Goal: Information Seeking & Learning: Learn about a topic

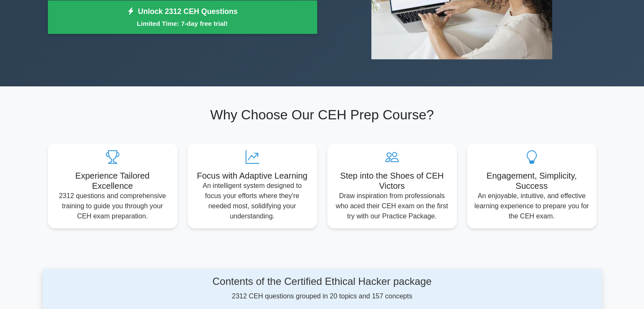
scroll to position [169, 0]
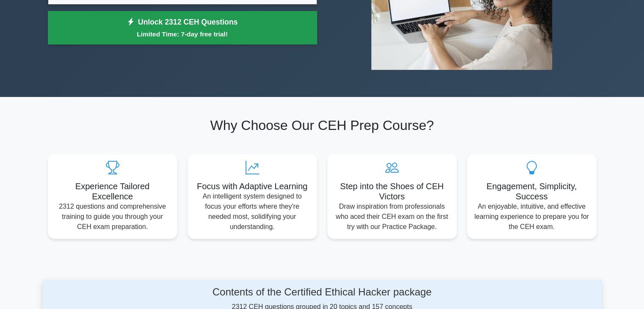
click at [236, 24] on link "Unlock 2312 CEH Questions Limited Time: 7-day free trial!" at bounding box center [182, 28] width 269 height 34
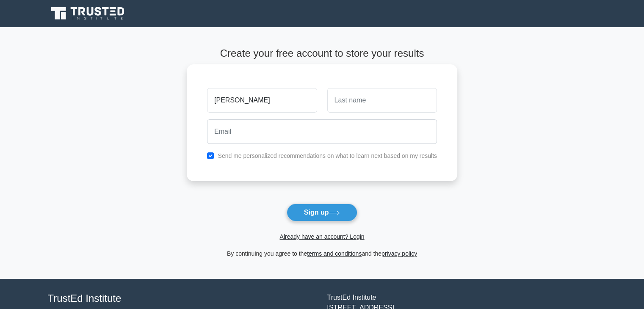
type input "Avantika"
click at [335, 108] on input "text" at bounding box center [382, 100] width 110 height 25
type input "Patel"
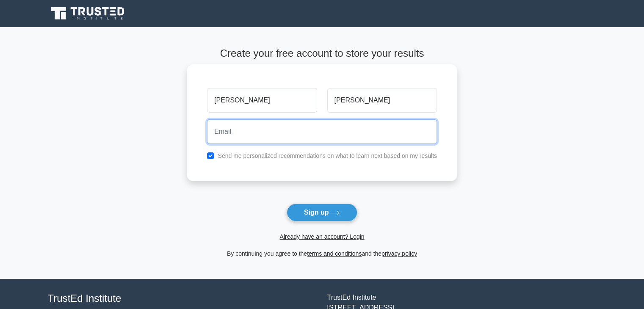
click at [231, 131] on input "email" at bounding box center [322, 131] width 230 height 25
type input "[EMAIL_ADDRESS][DOMAIN_NAME]"
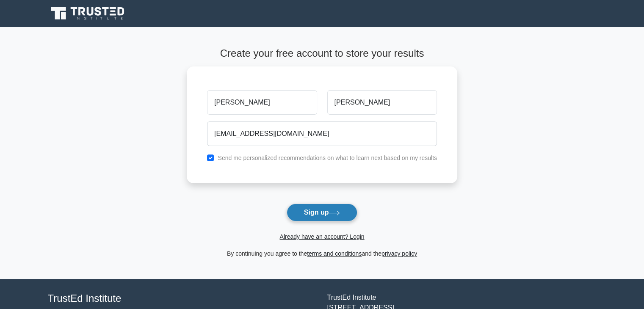
click at [308, 214] on button "Sign up" at bounding box center [322, 213] width 71 height 18
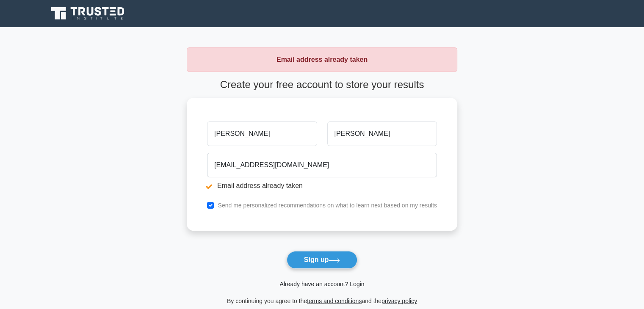
click at [294, 285] on link "Already have an account? Login" at bounding box center [321, 284] width 85 height 7
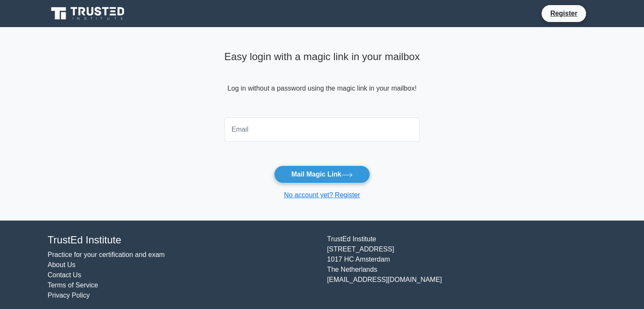
click at [254, 127] on input "email" at bounding box center [322, 129] width 196 height 25
type input "[EMAIL_ADDRESS][DOMAIN_NAME]"
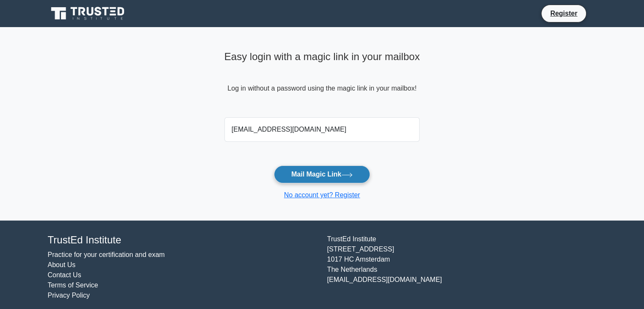
click at [292, 173] on button "Mail Magic Link" at bounding box center [322, 174] width 96 height 18
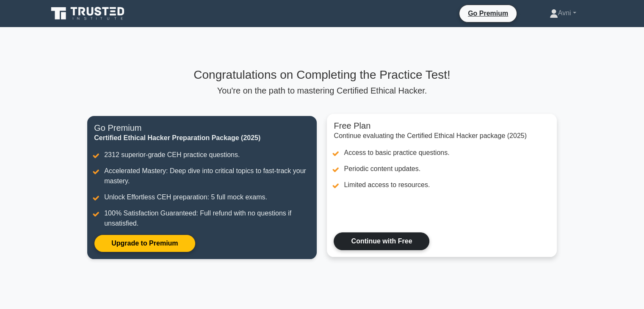
click at [364, 242] on link "Continue with Free" at bounding box center [382, 241] width 96 height 18
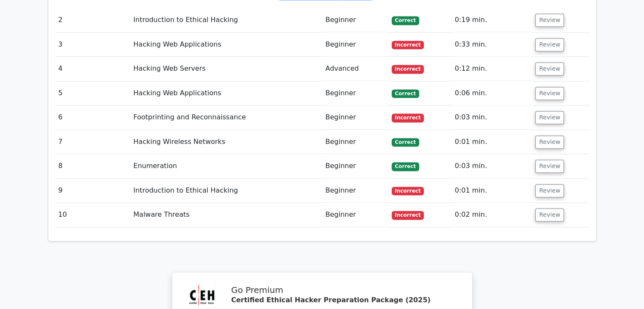
scroll to position [1265, 0]
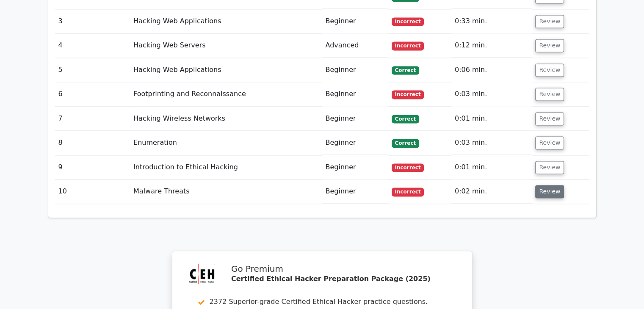
click at [542, 185] on button "Review" at bounding box center [549, 191] width 29 height 13
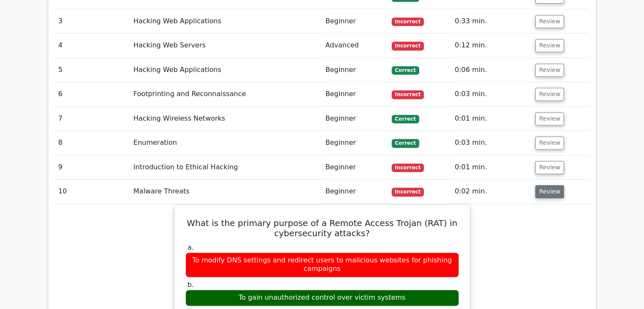
click at [542, 185] on button "Review" at bounding box center [549, 191] width 29 height 13
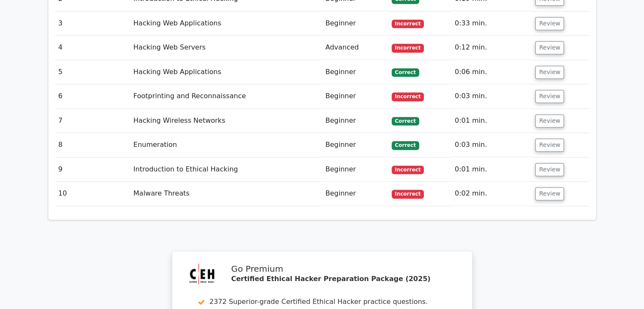
scroll to position [1526, 0]
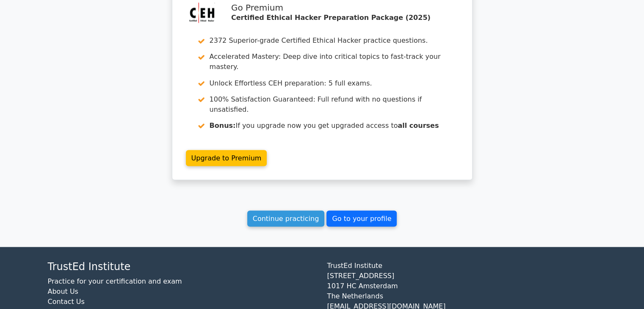
click at [369, 210] on link "Go to your profile" at bounding box center [361, 218] width 70 height 16
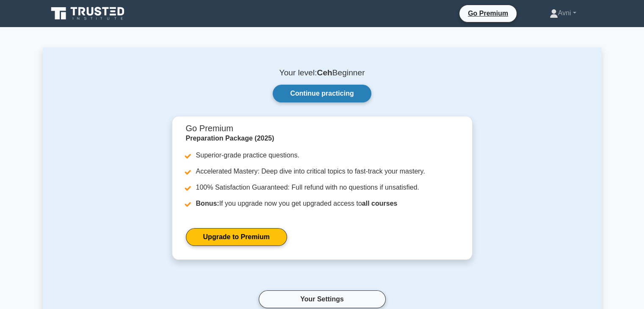
click at [317, 97] on link "Continue practicing" at bounding box center [322, 94] width 98 height 18
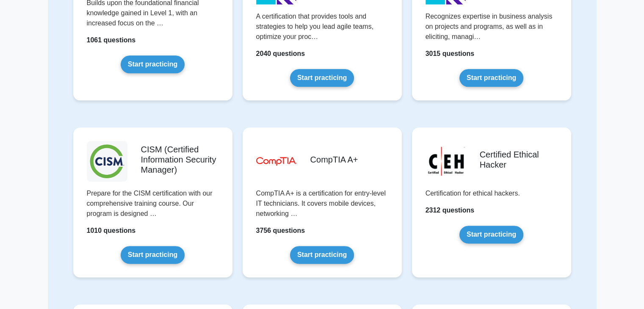
scroll to position [1043, 0]
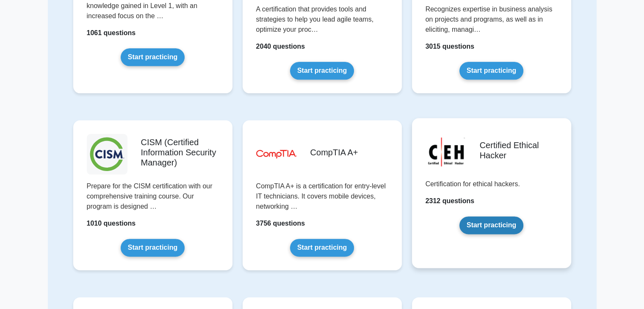
click at [473, 225] on link "Start practicing" at bounding box center [491, 225] width 64 height 18
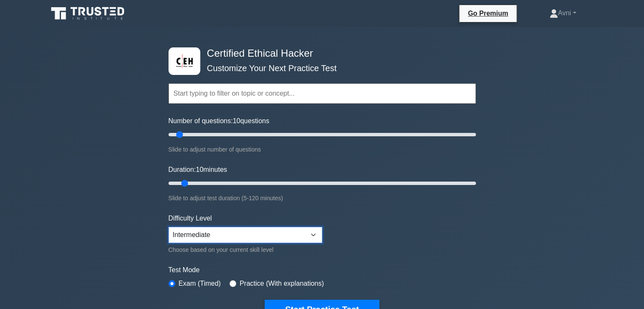
click at [311, 234] on select "Beginner Intermediate Expert" at bounding box center [245, 235] width 154 height 16
select select "beginner"
click at [168, 227] on select "Beginner Intermediate Expert" at bounding box center [245, 235] width 154 height 16
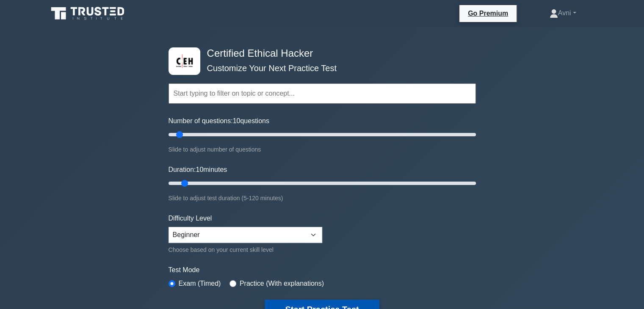
click at [306, 305] on button "Start Practice Test" at bounding box center [322, 309] width 114 height 19
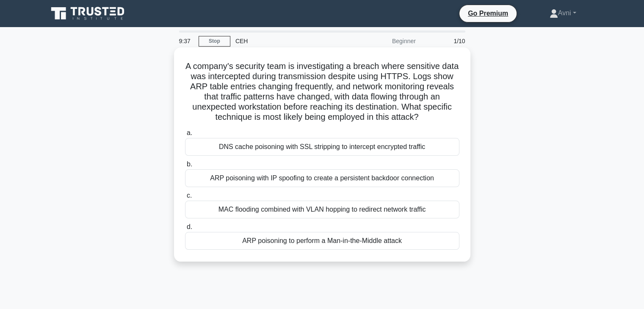
click at [278, 188] on div "a. DNS cache poisoning with SSL stripping to intercept encrypted traffic b. ARP…" at bounding box center [322, 188] width 284 height 125
click at [274, 182] on div "ARP poisoning with IP spoofing to create a persistent backdoor connection" at bounding box center [322, 178] width 274 height 18
click at [185, 167] on input "b. ARP poisoning with IP spoofing to create a persistent backdoor connection" at bounding box center [185, 165] width 0 height 6
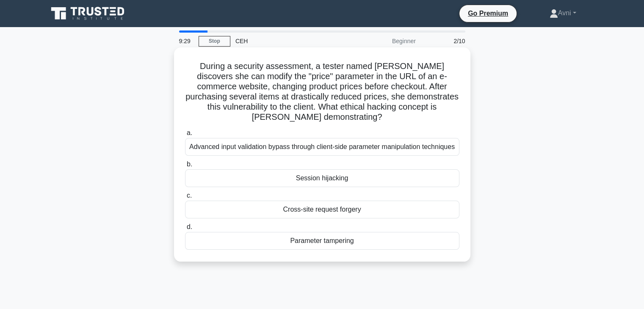
click at [298, 176] on div "Session hijacking" at bounding box center [322, 178] width 274 height 18
click at [185, 167] on input "b. Session hijacking" at bounding box center [185, 165] width 0 height 6
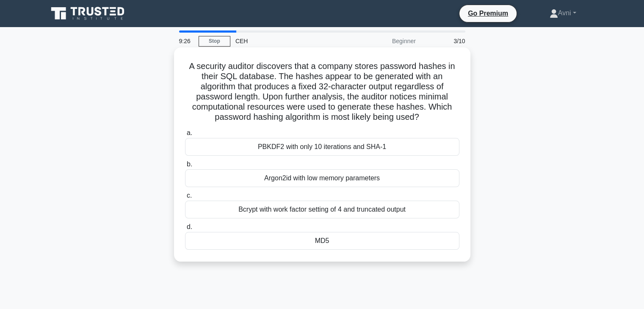
click at [278, 154] on div "PBKDF2 with only 10 iterations and SHA-1" at bounding box center [322, 147] width 274 height 18
click at [185, 136] on input "a. PBKDF2 with only 10 iterations and SHA-1" at bounding box center [185, 133] width 0 height 6
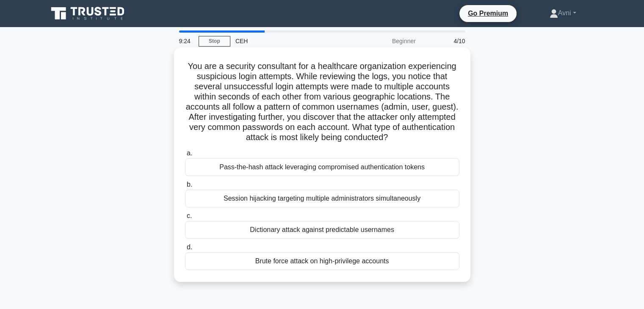
click at [269, 203] on div "Session hijacking targeting multiple administrators simultaneously" at bounding box center [322, 199] width 274 height 18
click at [185, 187] on input "b. Session hijacking targeting multiple administrators simultaneously" at bounding box center [185, 185] width 0 height 6
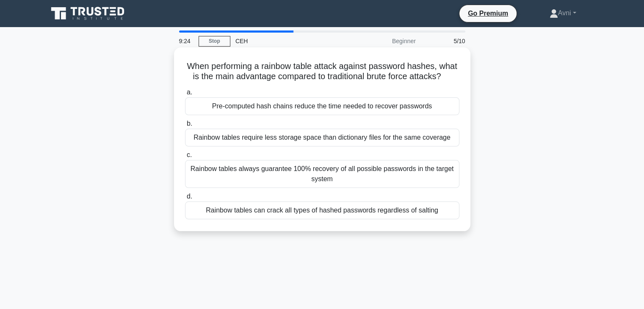
click at [274, 218] on div "Rainbow tables can crack all types of hashed passwords regardless of salting" at bounding box center [322, 210] width 274 height 18
click at [185, 199] on input "d. Rainbow tables can crack all types of hashed passwords regardless of salting" at bounding box center [185, 197] width 0 height 6
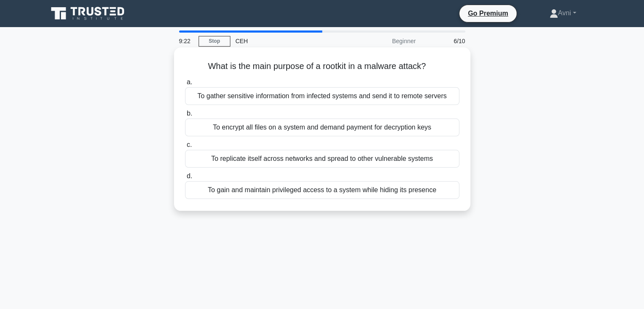
click at [265, 194] on div "To gain and maintain privileged access to a system while hiding its presence" at bounding box center [322, 190] width 274 height 18
click at [185, 179] on input "d. To gain and maintain privileged access to a system while hiding its presence" at bounding box center [185, 177] width 0 height 6
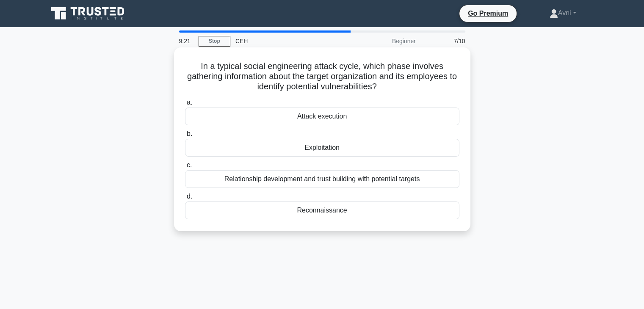
click at [250, 116] on div "Attack execution" at bounding box center [322, 116] width 274 height 18
click at [185, 105] on input "a. Attack execution" at bounding box center [185, 103] width 0 height 6
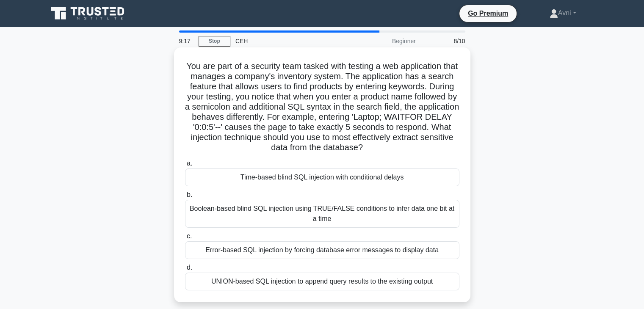
click at [283, 179] on div "Time-based blind SQL injection with conditional delays" at bounding box center [322, 177] width 274 height 18
click at [185, 166] on input "a. Time-based blind SQL injection with conditional delays" at bounding box center [185, 164] width 0 height 6
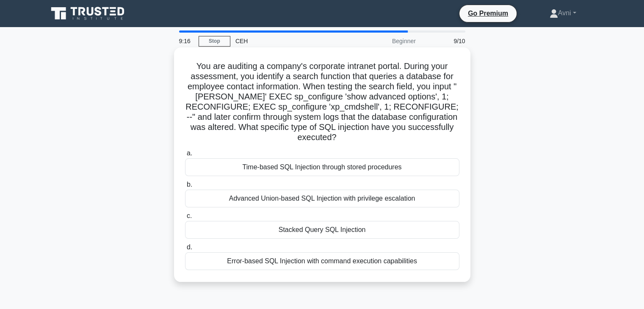
click at [273, 161] on div "Time-based SQL Injection through stored procedures" at bounding box center [322, 167] width 274 height 18
click at [185, 156] on input "a. Time-based SQL Injection through stored procedures" at bounding box center [185, 154] width 0 height 6
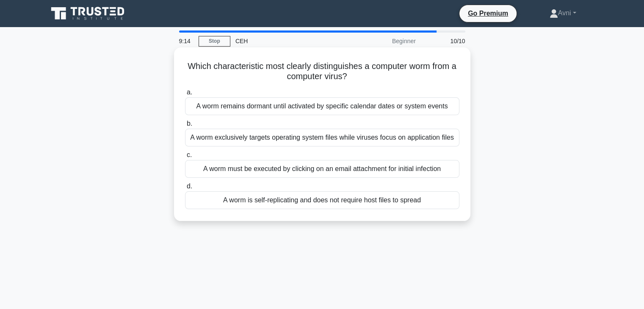
click at [231, 115] on div "A worm remains dormant until activated by specific calendar dates or system eve…" at bounding box center [322, 106] width 274 height 18
click at [185, 95] on input "a. A worm remains dormant until activated by specific calendar dates or system …" at bounding box center [185, 93] width 0 height 6
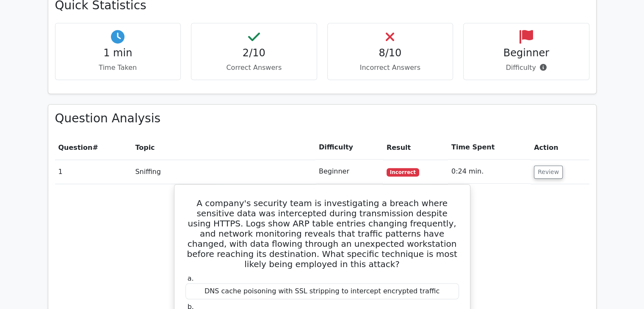
scroll to position [545, 0]
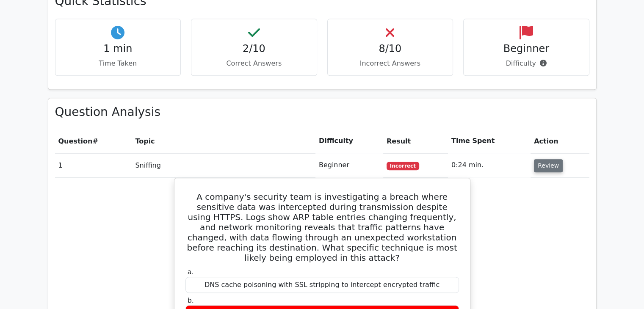
click at [545, 159] on button "Review" at bounding box center [548, 165] width 29 height 13
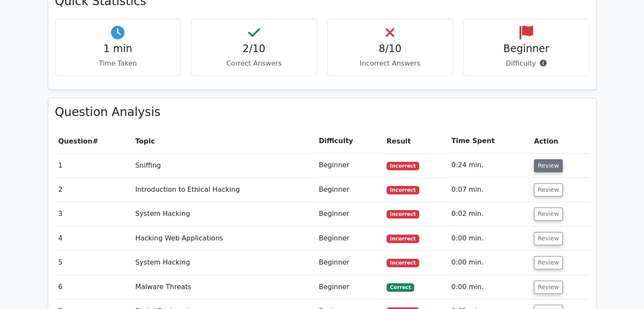
click at [537, 159] on button "Review" at bounding box center [548, 165] width 29 height 13
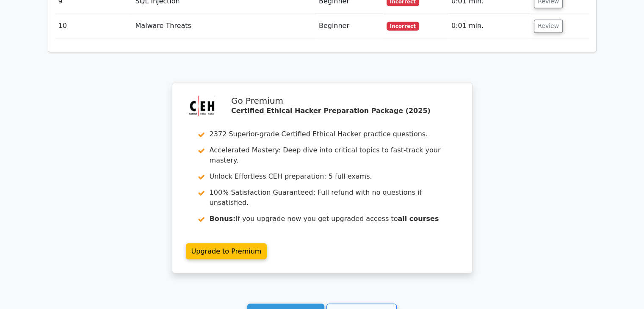
scroll to position [1551, 0]
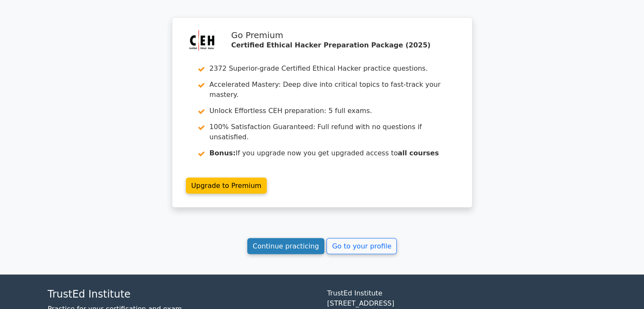
click at [282, 238] on link "Continue practicing" at bounding box center [285, 246] width 77 height 16
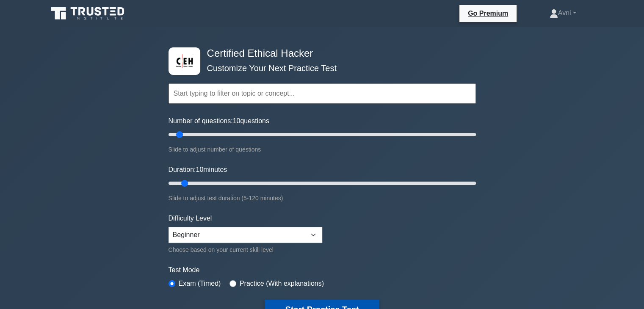
click at [339, 306] on button "Start Practice Test" at bounding box center [322, 309] width 114 height 19
